Goal: Task Accomplishment & Management: Manage account settings

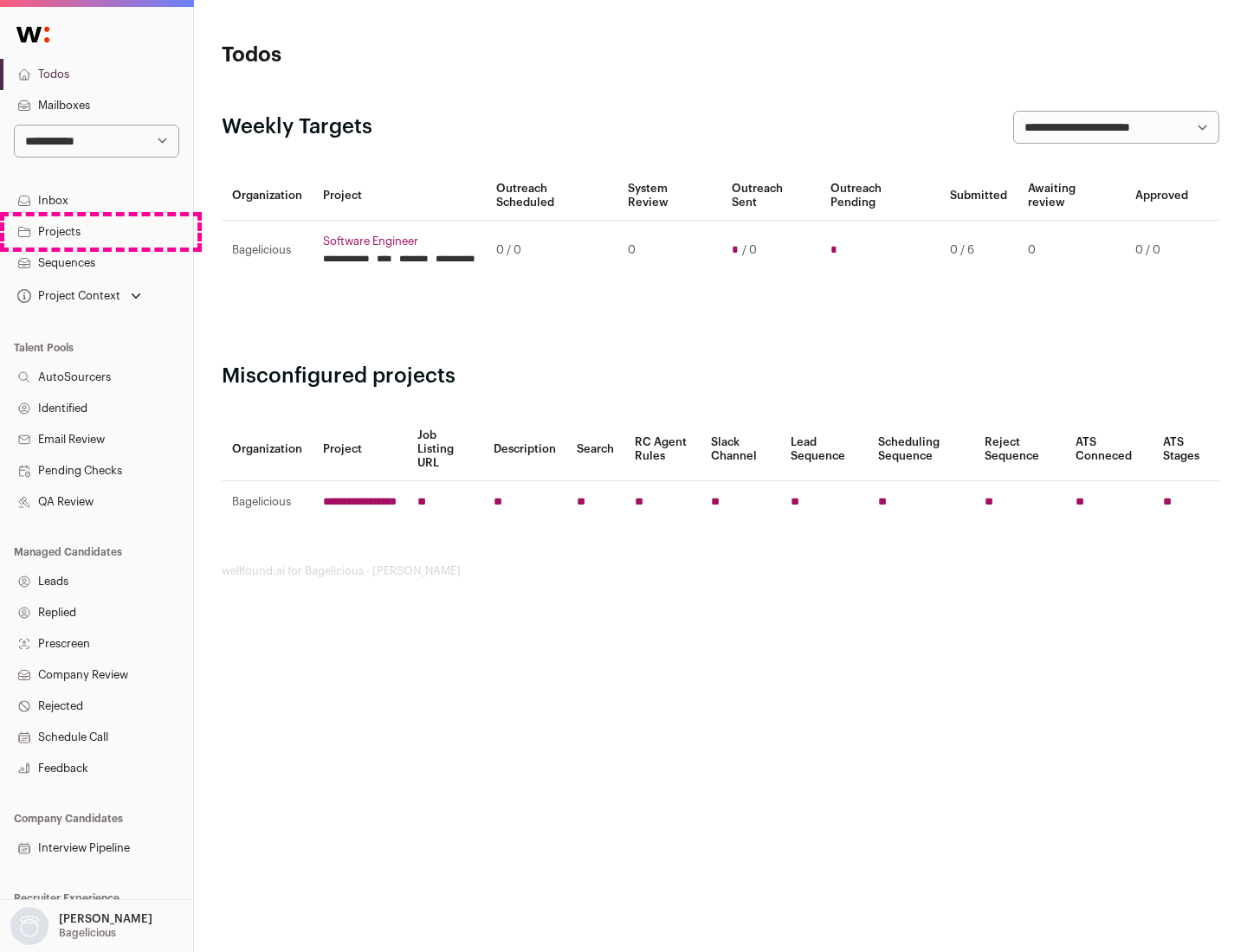
click at [96, 231] on link "Projects" at bounding box center [96, 231] width 193 height 31
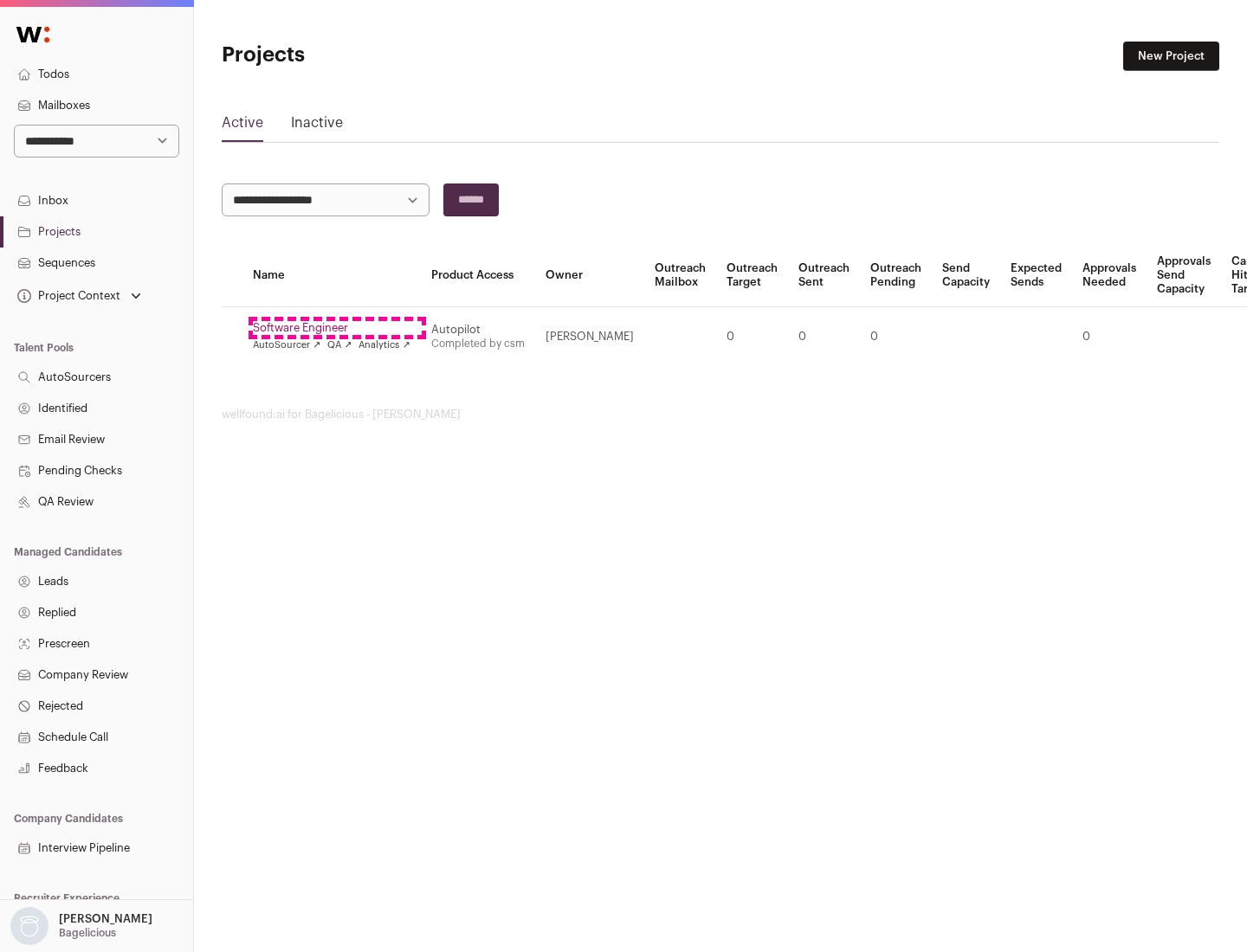
click at [337, 328] on link "Software Engineer" at bounding box center [332, 327] width 158 height 13
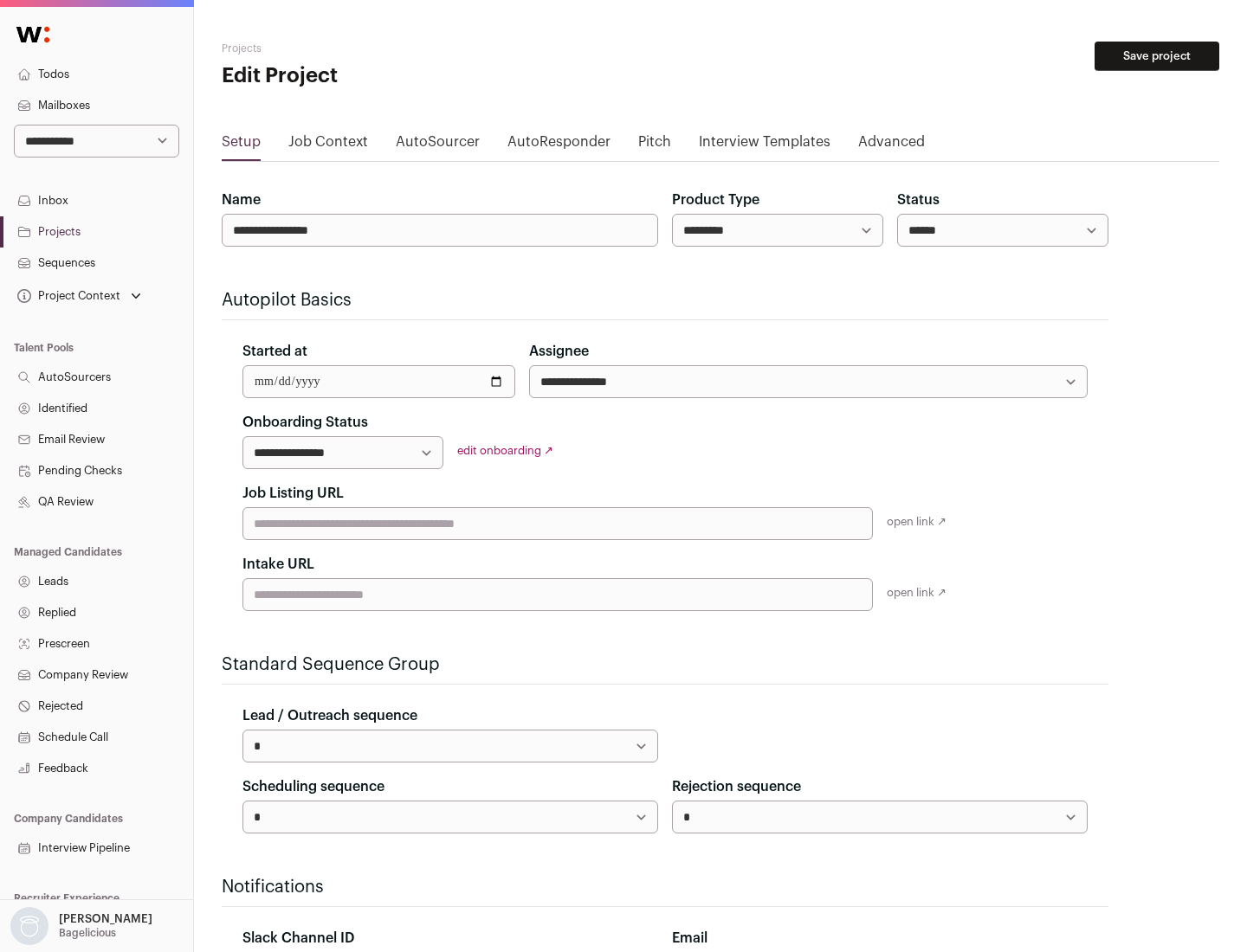
click at [1156, 56] on button "Save project" at bounding box center [1156, 56] width 125 height 30
